Goal: Task Accomplishment & Management: Use online tool/utility

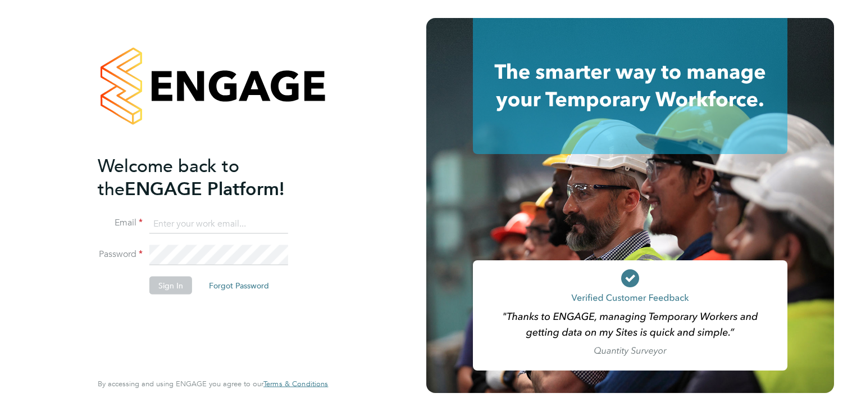
type input "jodie.massingham@uk.g4s.com"
click at [175, 286] on button "Sign In" at bounding box center [170, 285] width 43 height 18
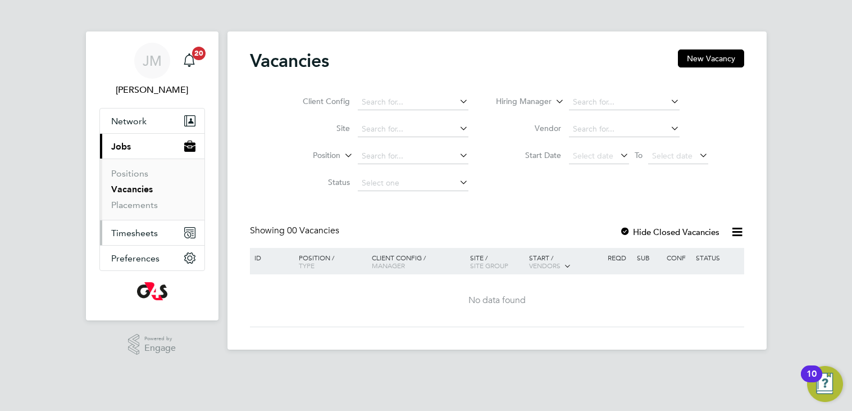
click at [127, 229] on span "Timesheets" at bounding box center [134, 233] width 47 height 11
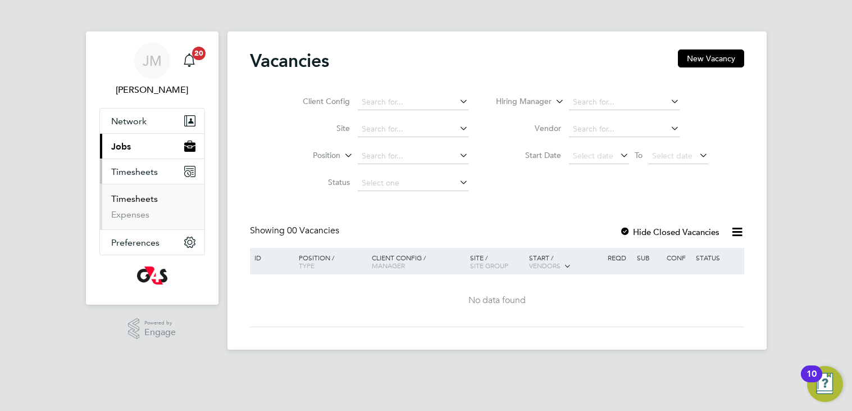
click at [134, 203] on link "Timesheets" at bounding box center [134, 198] width 47 height 11
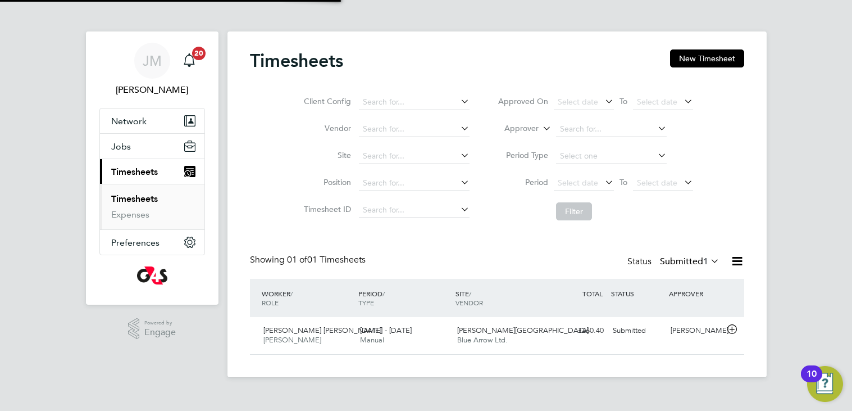
scroll to position [28, 98]
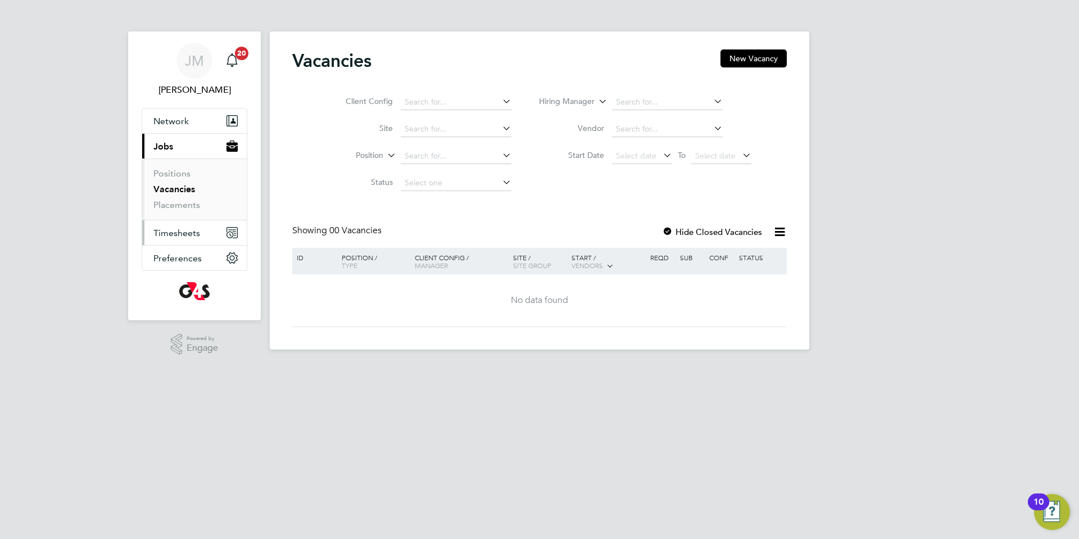
click at [167, 236] on span "Timesheets" at bounding box center [176, 233] width 47 height 11
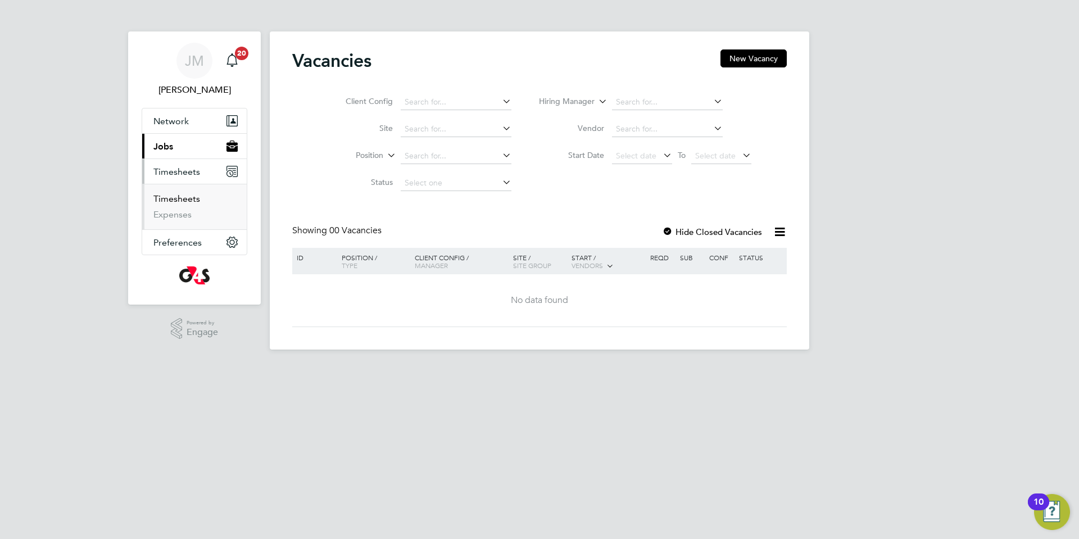
click at [165, 199] on link "Timesheets" at bounding box center [176, 198] width 47 height 11
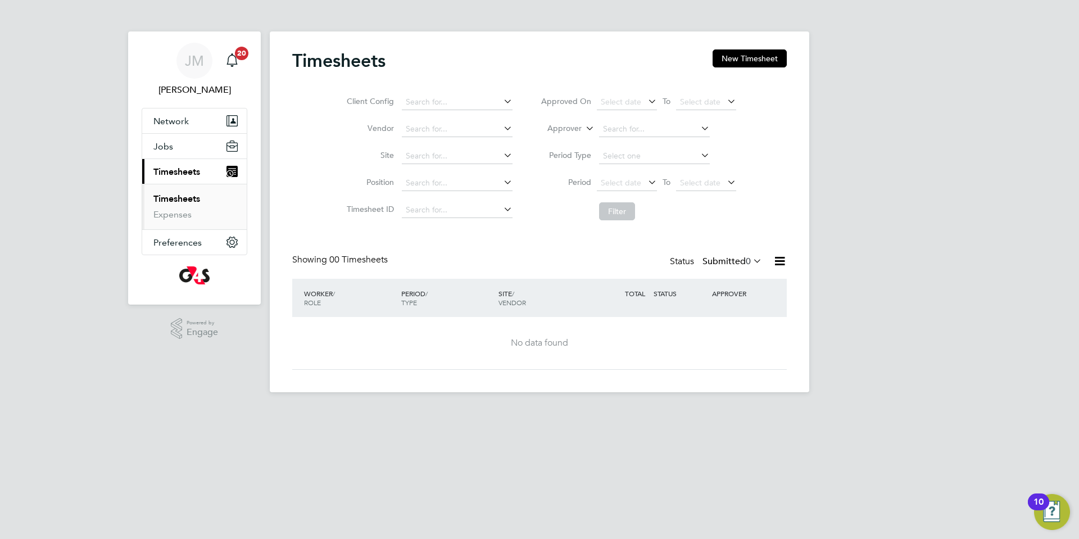
click at [177, 197] on link "Timesheets" at bounding box center [176, 198] width 47 height 11
click at [190, 198] on link "Timesheets" at bounding box center [176, 198] width 47 height 11
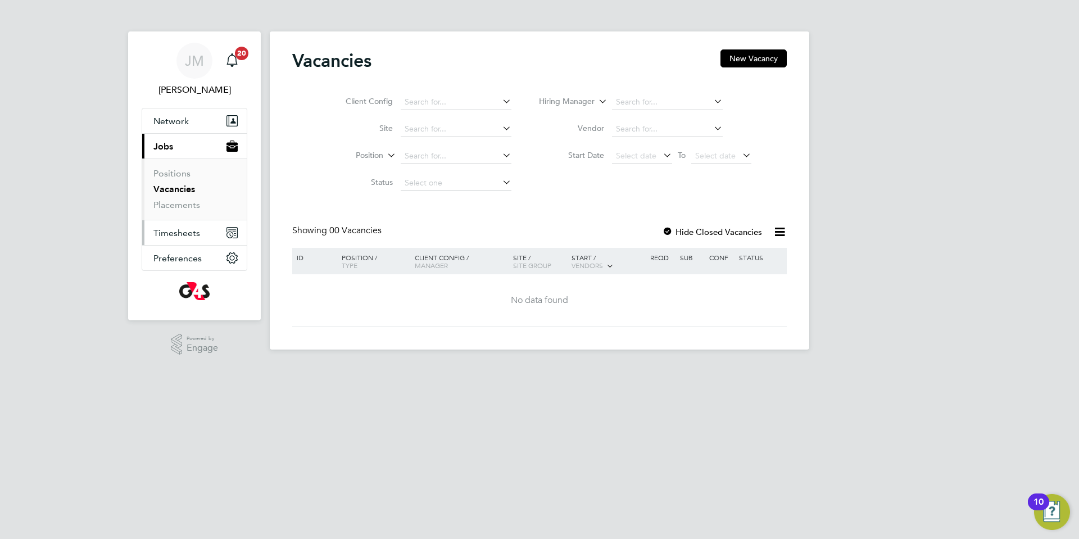
click at [193, 243] on button "Timesheets" at bounding box center [194, 232] width 104 height 25
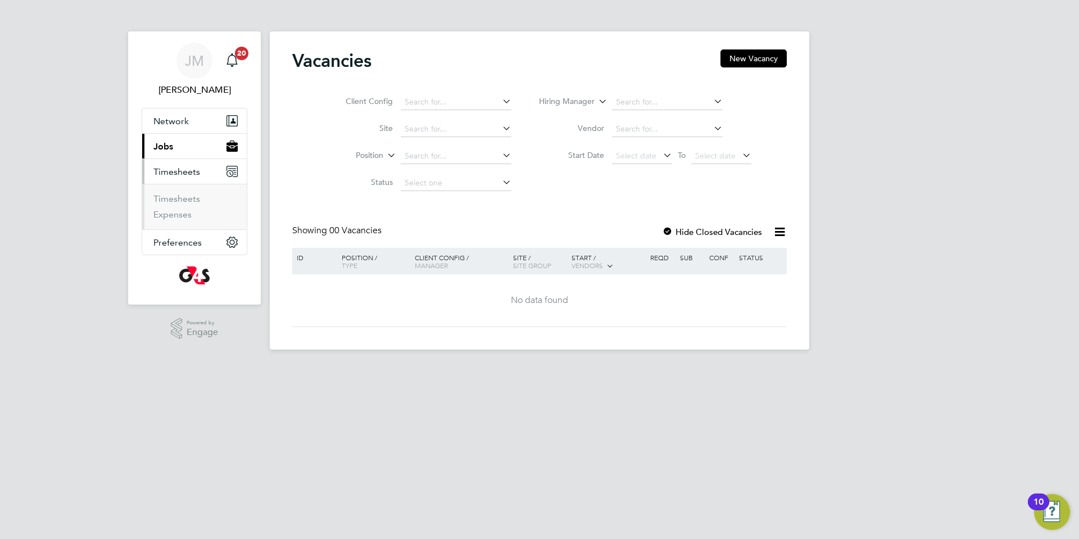
click at [169, 207] on li "Timesheets" at bounding box center [195, 201] width 84 height 16
click at [170, 199] on link "Timesheets" at bounding box center [176, 198] width 47 height 11
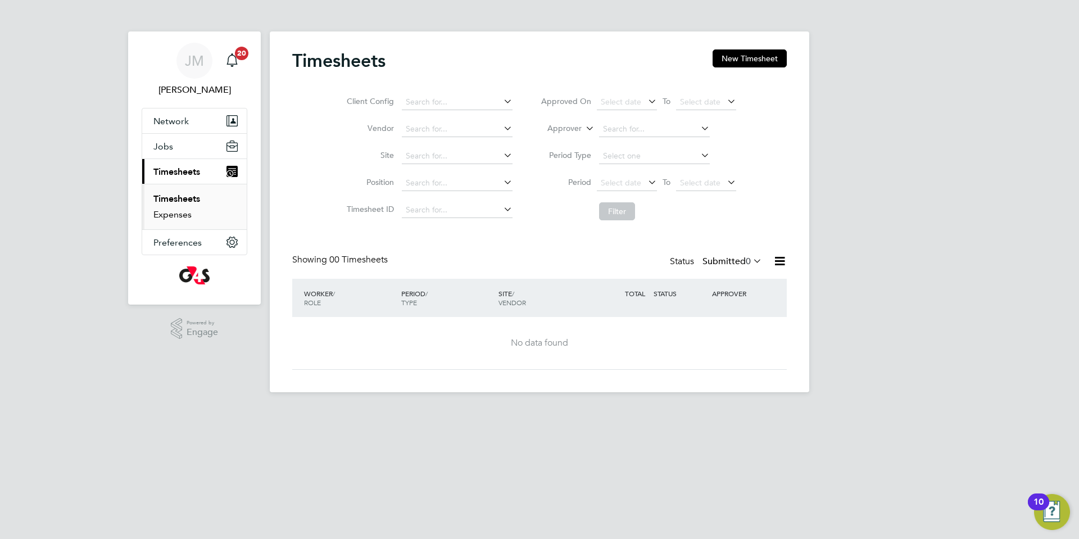
click at [170, 211] on link "Expenses" at bounding box center [172, 214] width 38 height 11
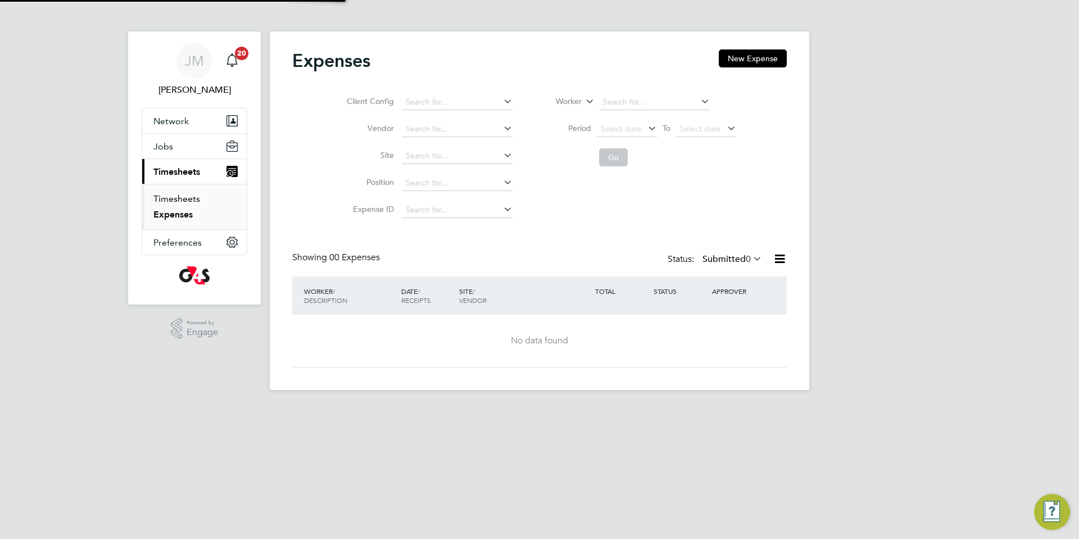
click at [175, 199] on link "Timesheets" at bounding box center [176, 198] width 47 height 11
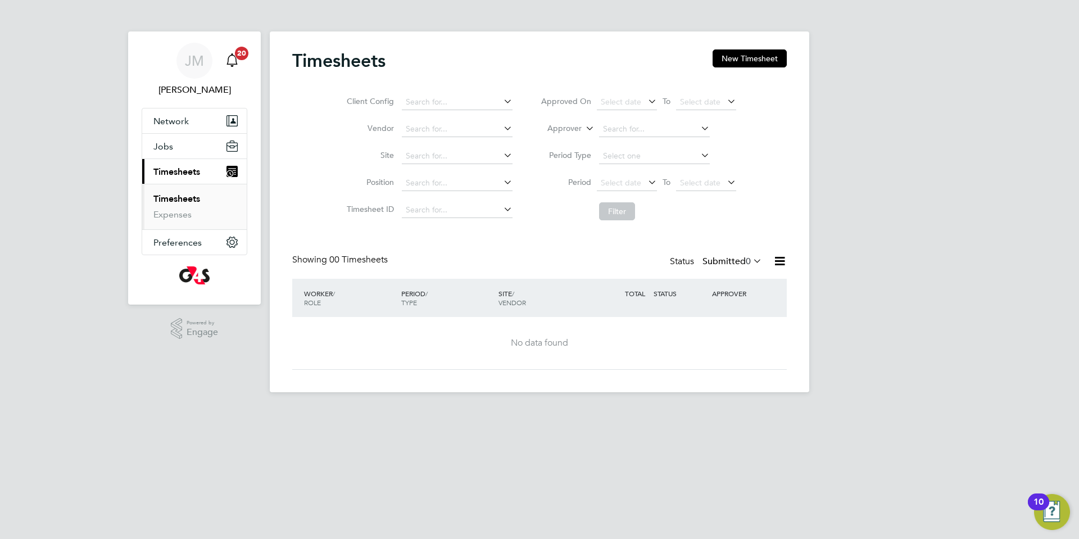
click at [231, 63] on icon "Main navigation" at bounding box center [231, 59] width 13 height 13
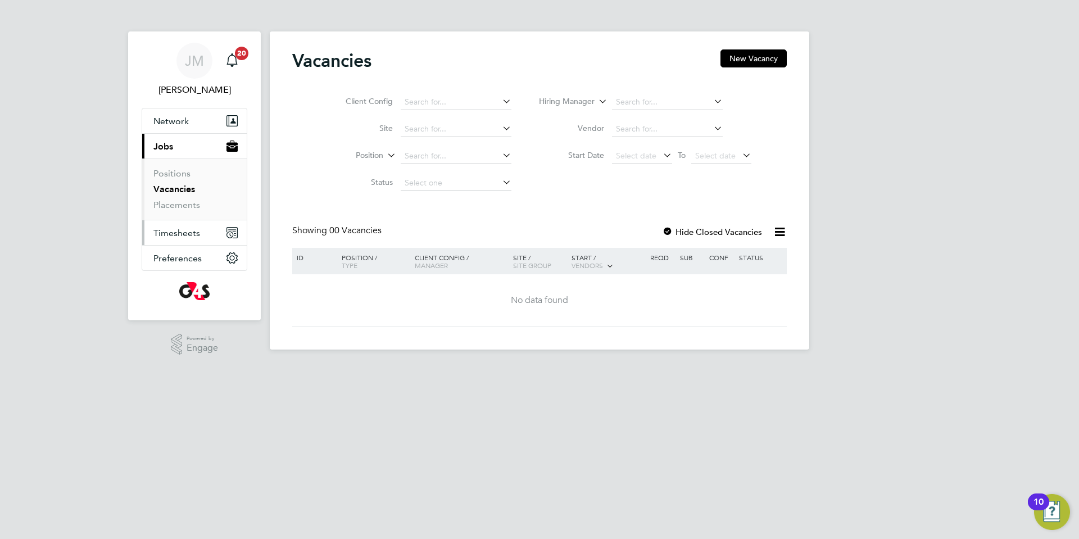
click at [166, 230] on span "Timesheets" at bounding box center [176, 233] width 47 height 11
click at [183, 235] on span "Timesheets" at bounding box center [176, 233] width 47 height 11
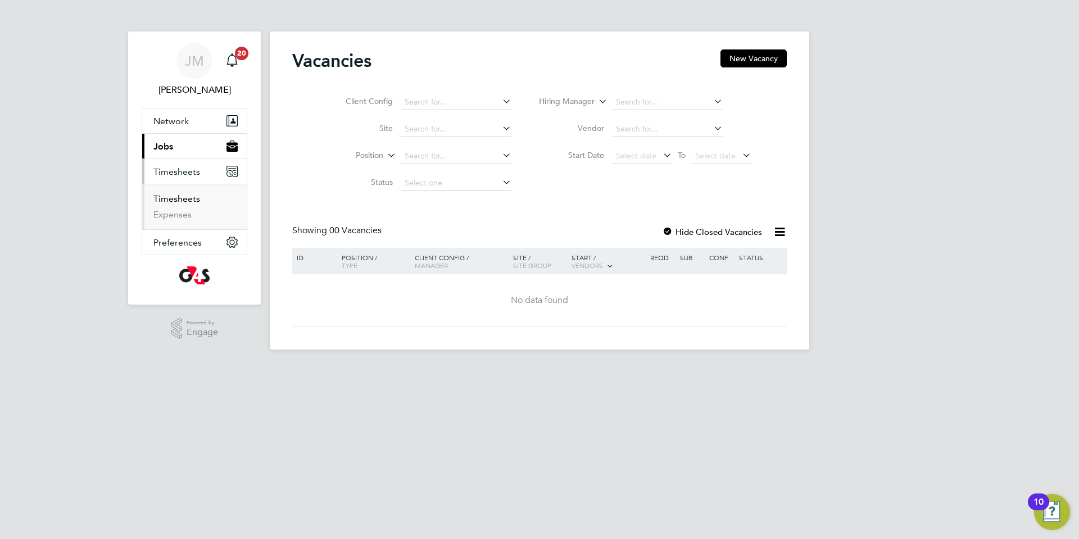
click at [185, 194] on link "Timesheets" at bounding box center [176, 198] width 47 height 11
